Goal: Information Seeking & Learning: Learn about a topic

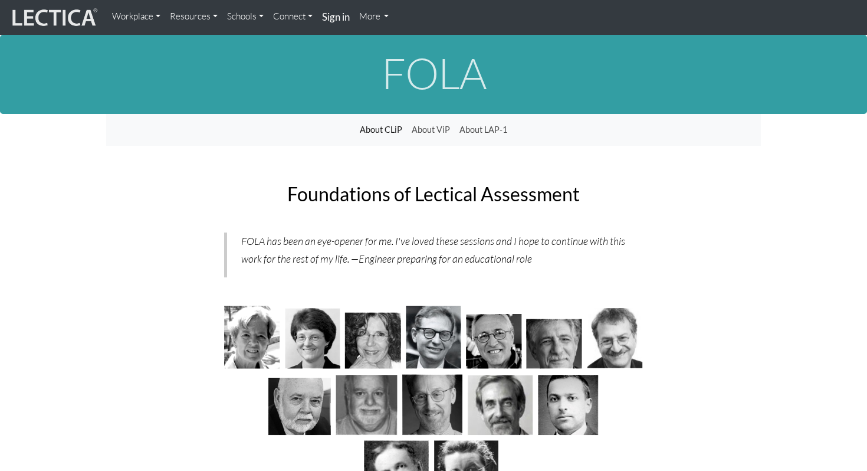
click at [239, 201] on h2 "Foundations of Lectical Assessment" at bounding box center [433, 193] width 419 height 21
click at [386, 127] on link "About CLiP" at bounding box center [381, 130] width 52 height 22
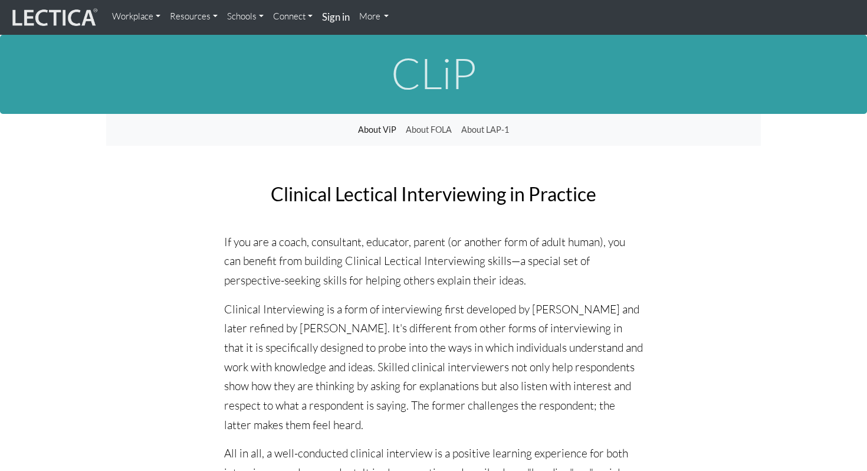
click at [391, 126] on link "About ViP" at bounding box center [377, 130] width 48 height 22
